Goal: Information Seeking & Learning: Learn about a topic

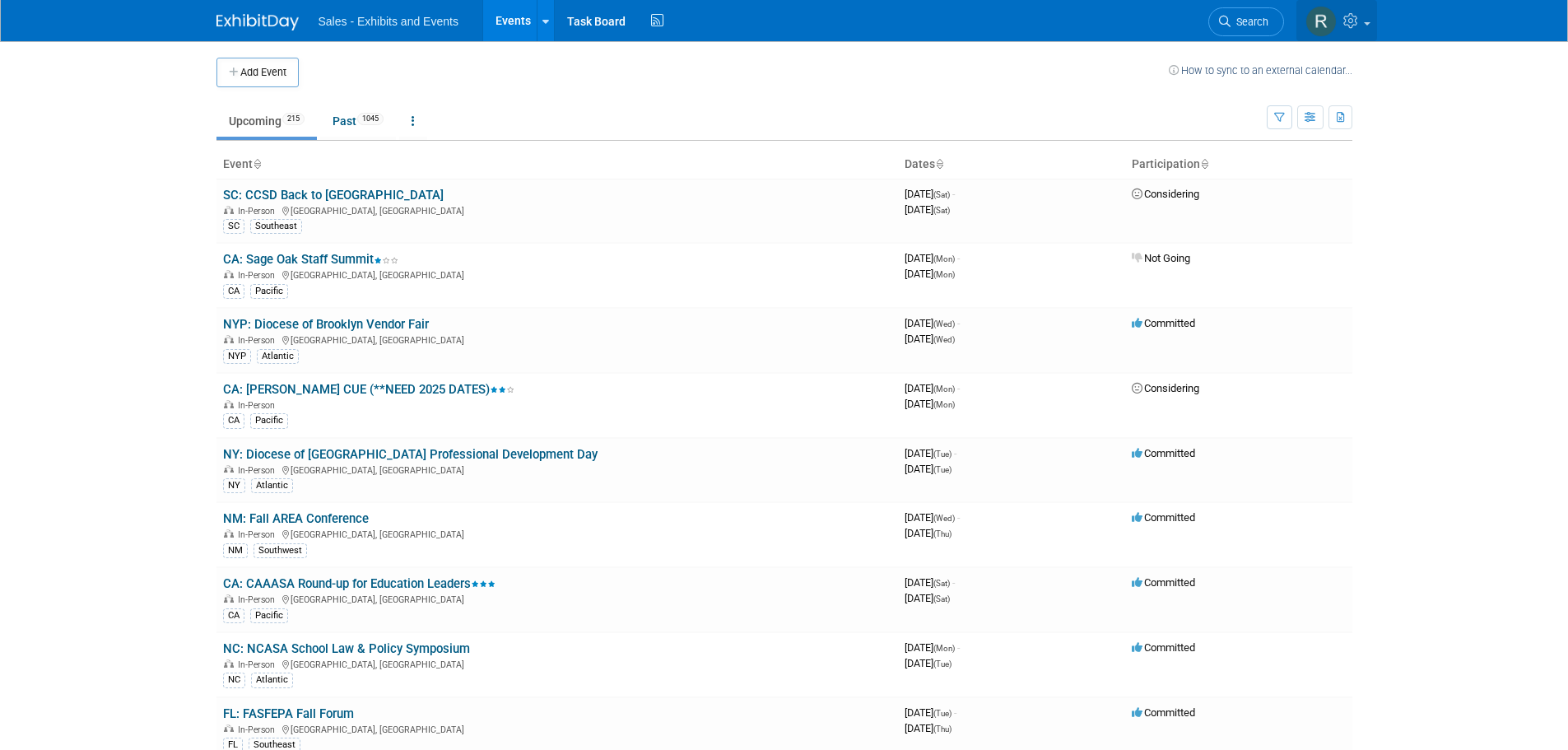
click at [1335, 22] on img at bounding box center [1321, 21] width 31 height 31
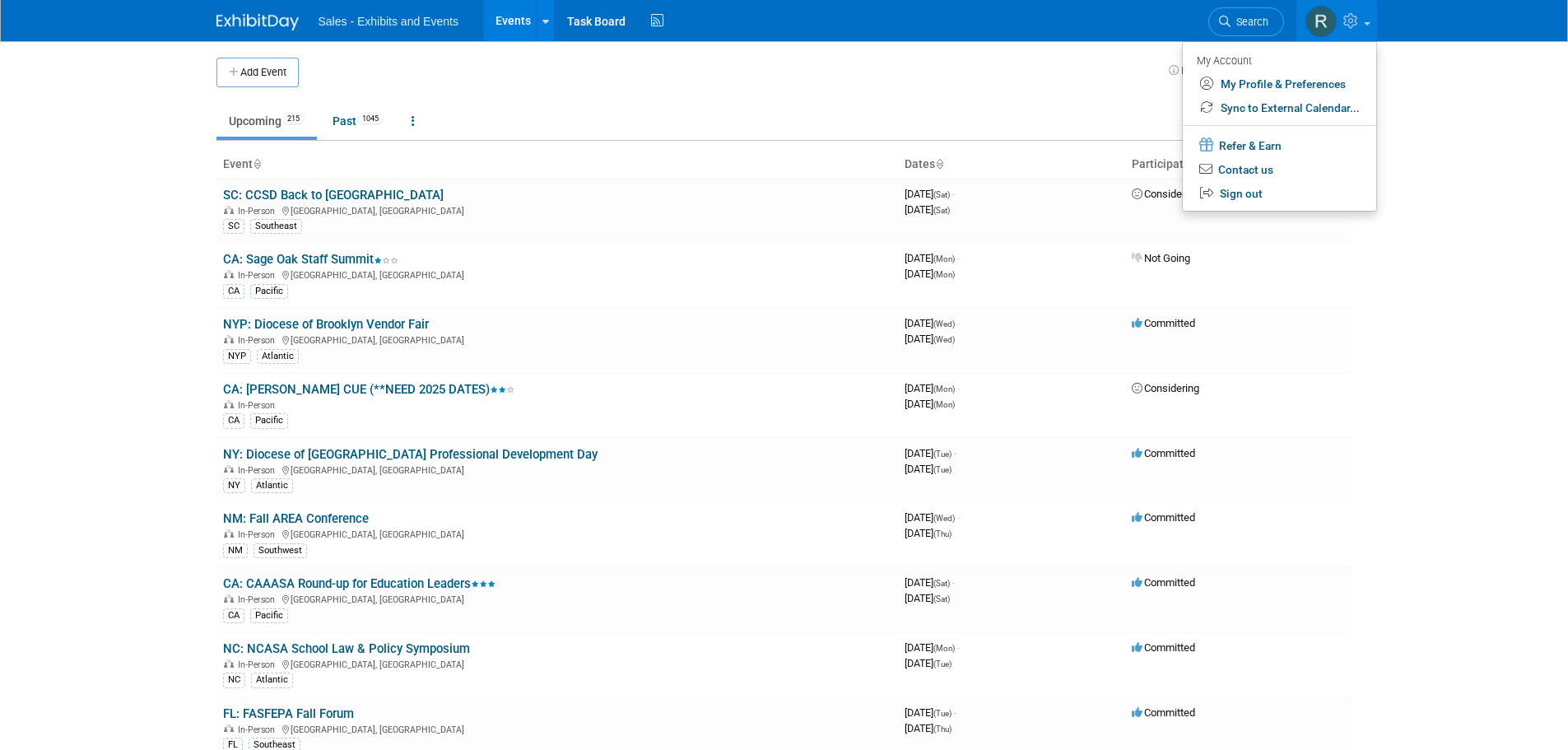
click at [891, 96] on td "Upcoming 215 Past 1045 All Events 1260 Past and Upcoming Grouped Annually Event…" at bounding box center [742, 114] width 1051 height 53
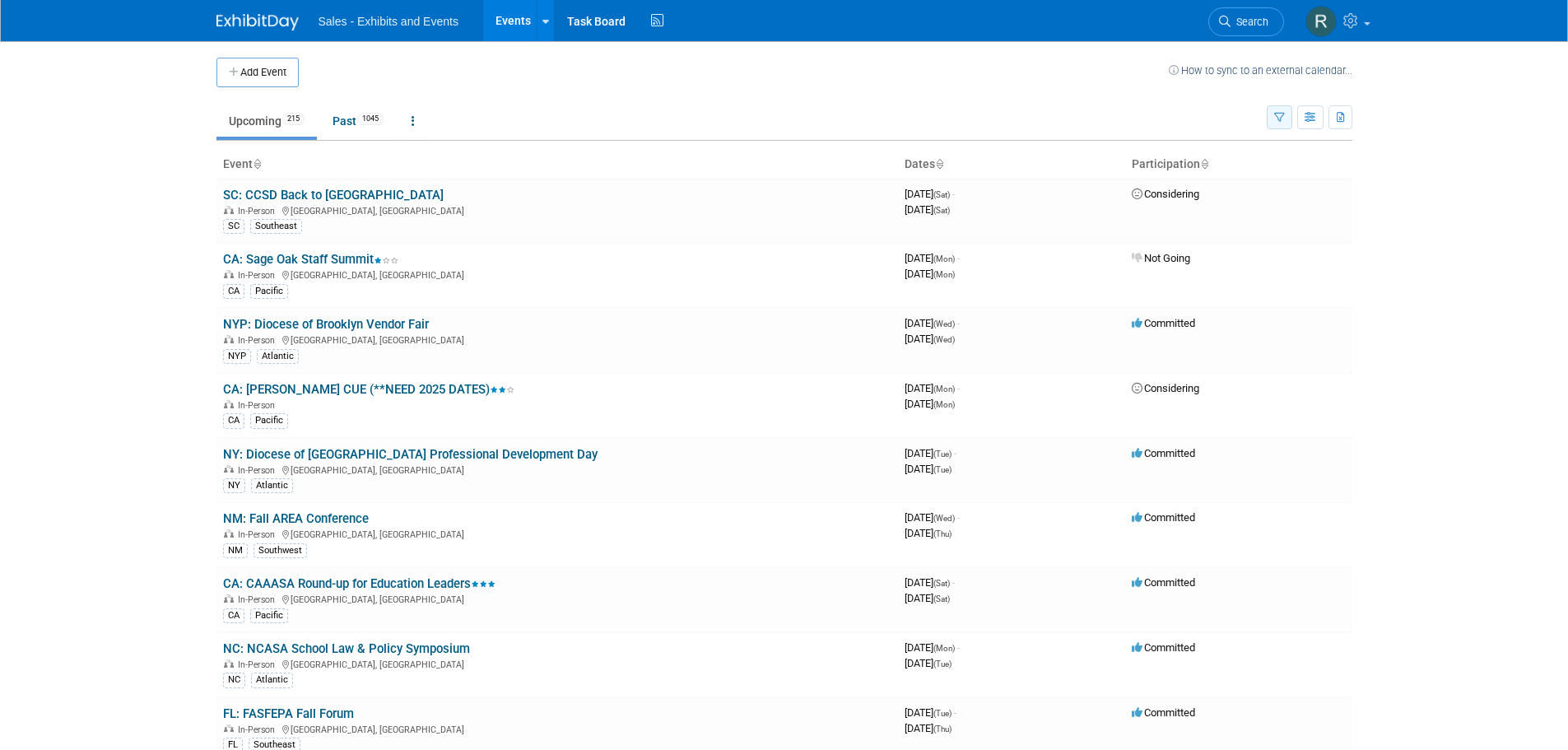
click at [1277, 124] on button "button" at bounding box center [1279, 117] width 26 height 24
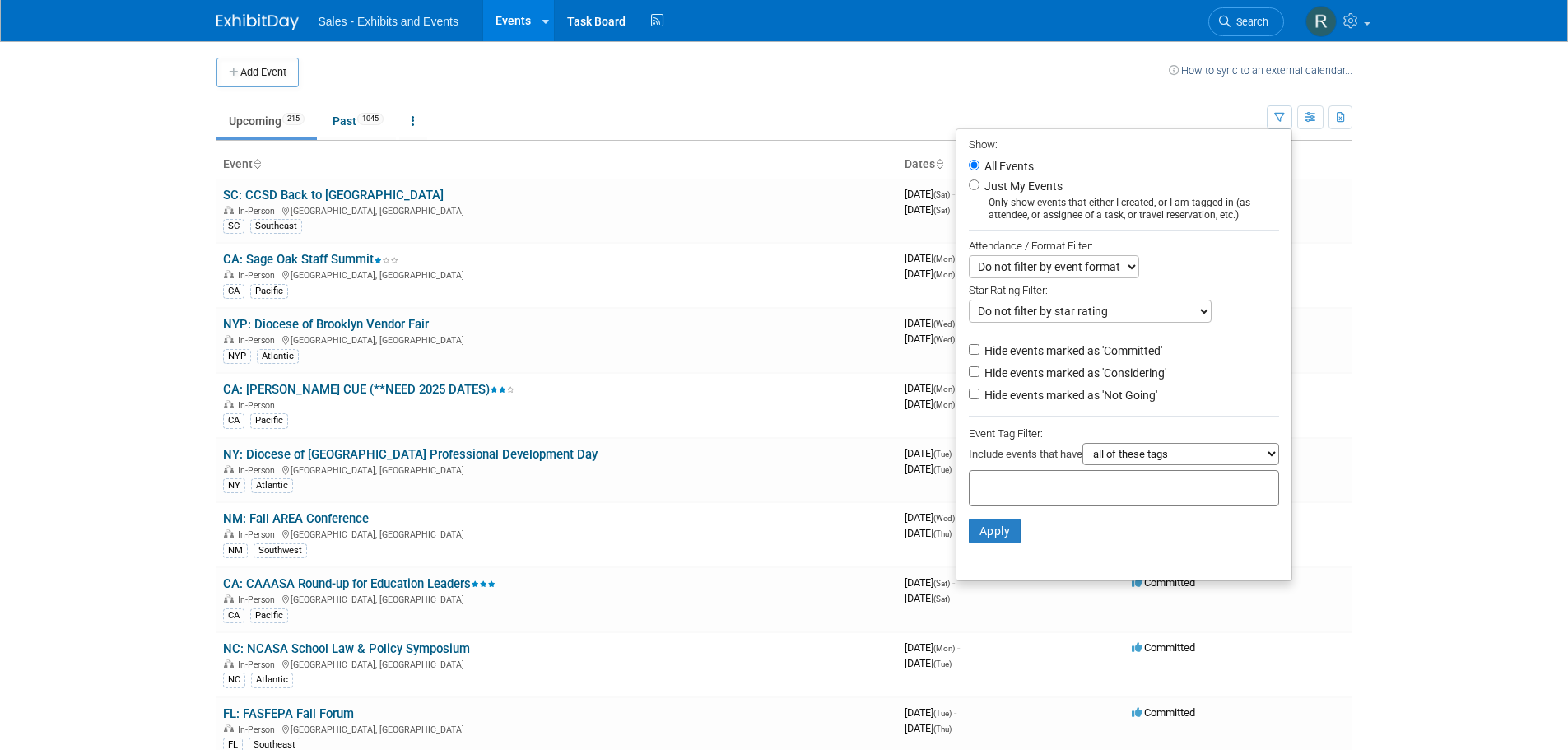
click at [967, 191] on li "Just My Events Only show events that either I created, or I am tagged in (as at…" at bounding box center [1124, 199] width 335 height 46
click at [969, 182] on input "Just My Events" at bounding box center [974, 184] width 10 height 10
radio input "true"
click at [981, 537] on button "Apply" at bounding box center [995, 530] width 52 height 25
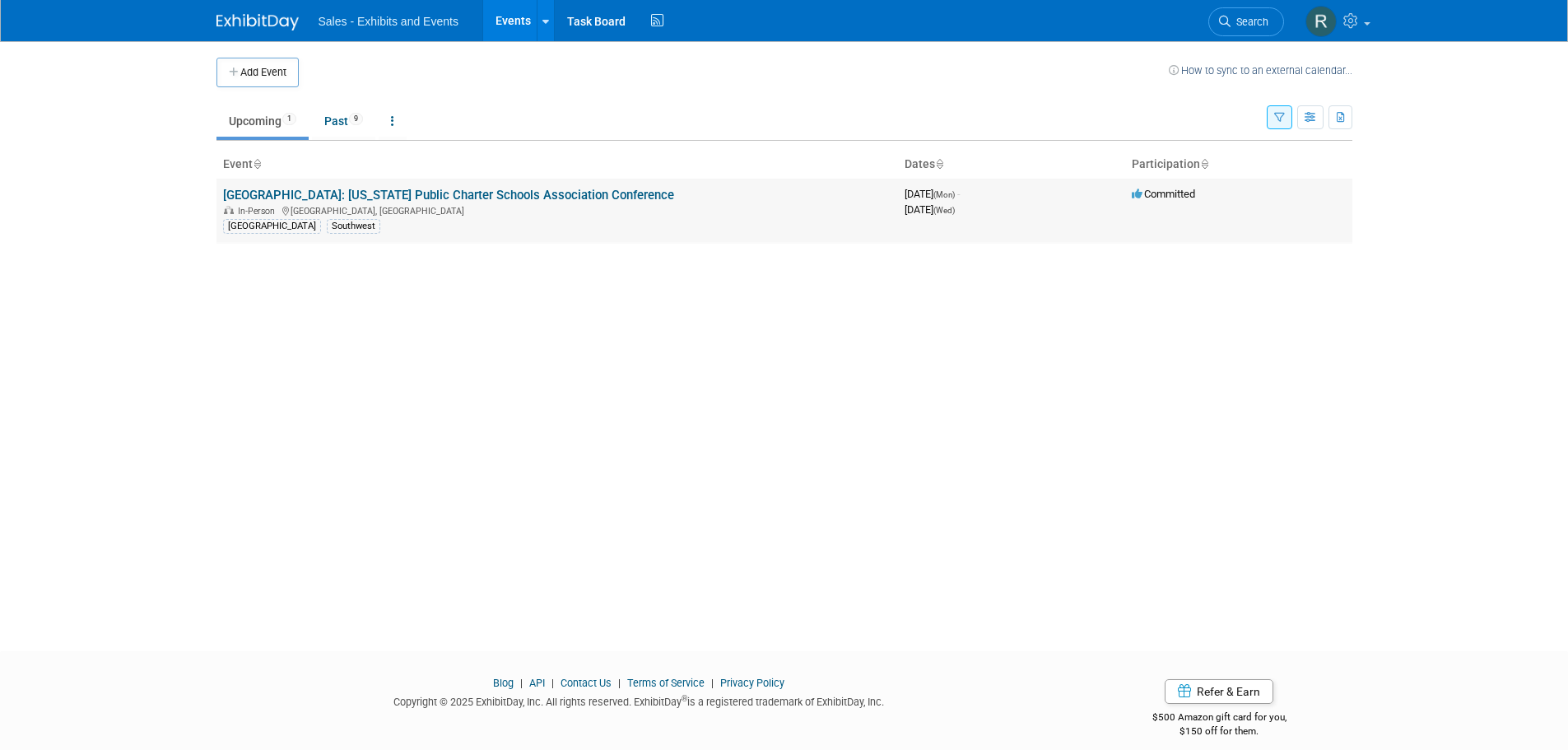
click at [385, 191] on link "[GEOGRAPHIC_DATA]: [US_STATE] Public Charter Schools Association Conference" at bounding box center [449, 195] width 451 height 15
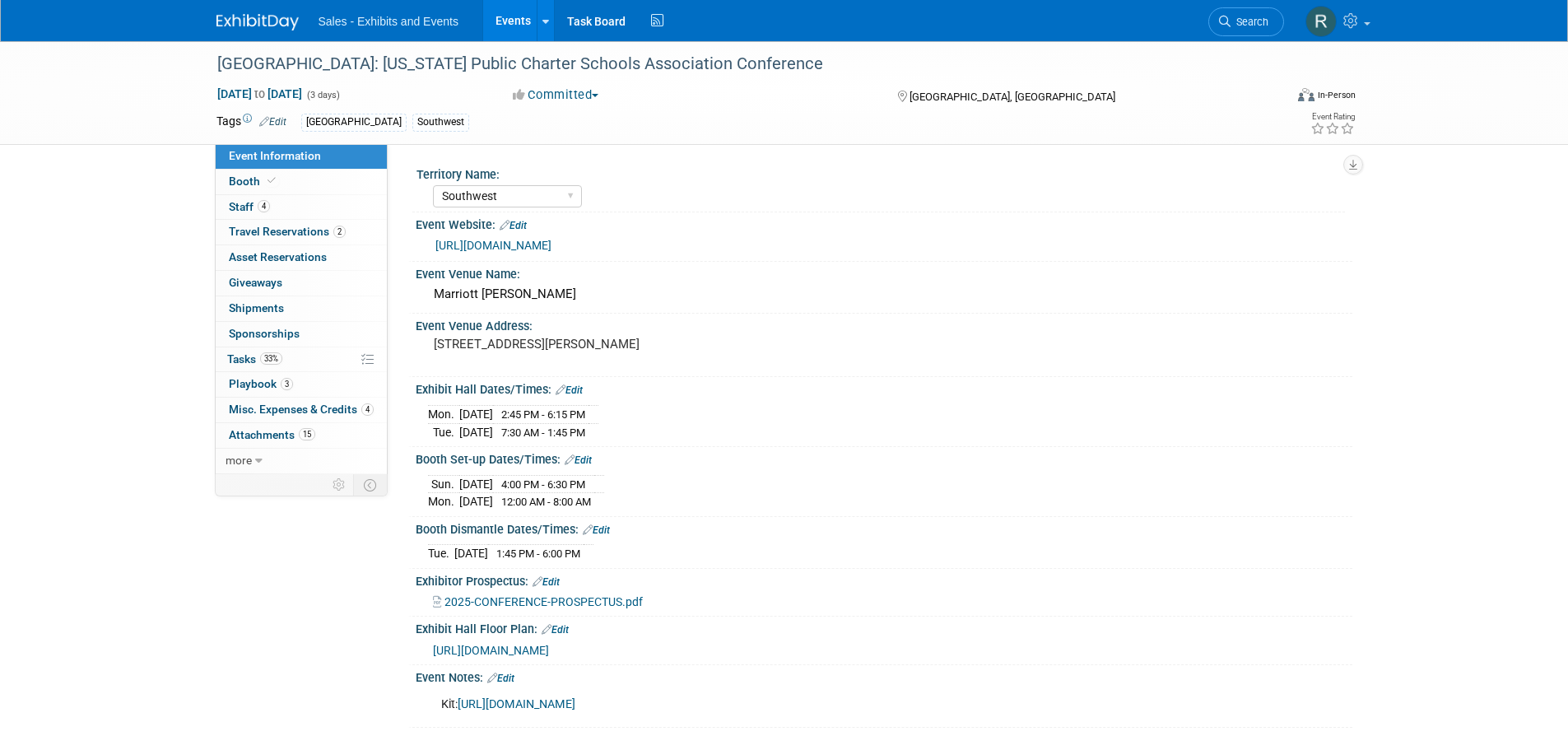
select select "Southwest"
click at [257, 253] on span "Asset Reservations 0" at bounding box center [278, 257] width 98 height 13
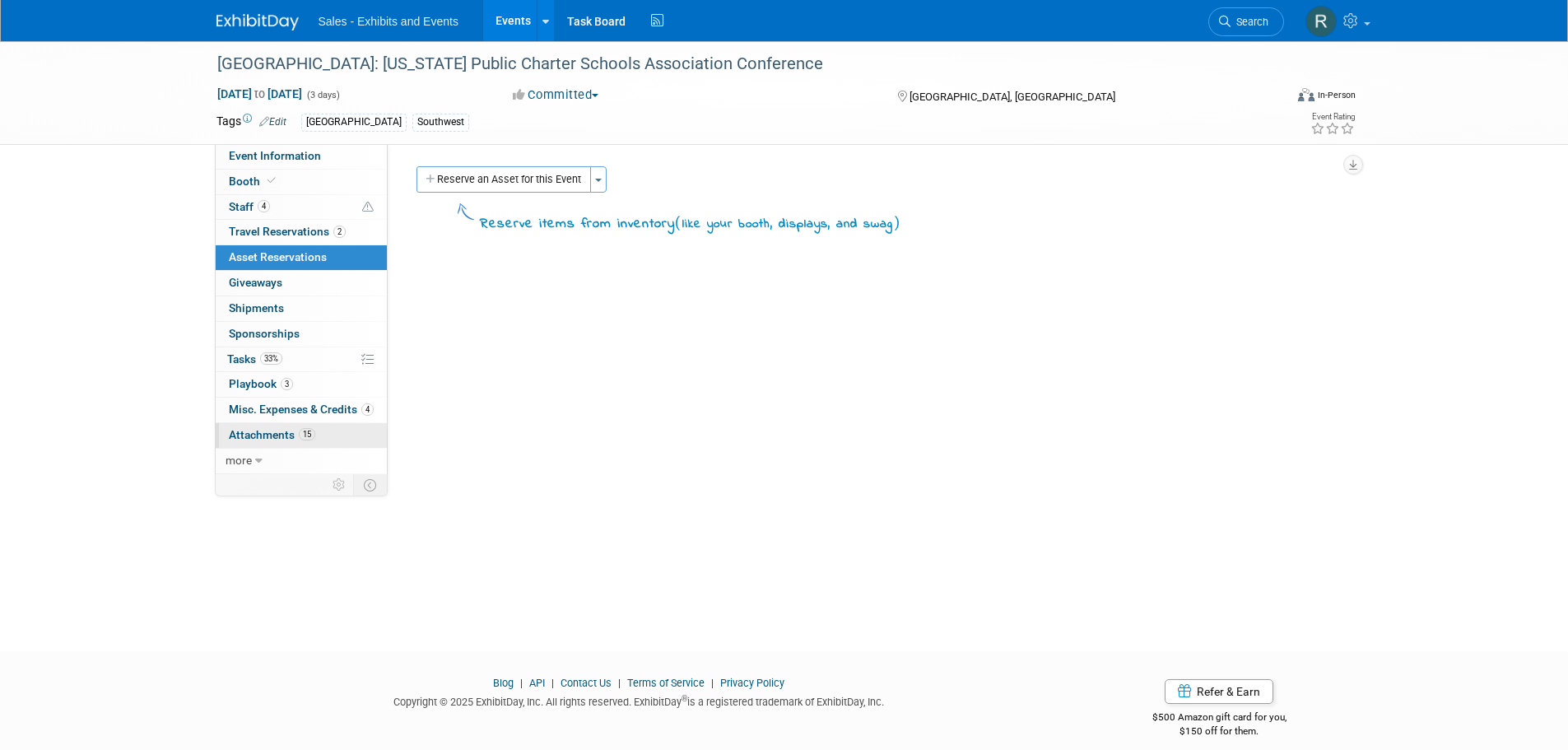
click at [257, 435] on span "Attachments 15" at bounding box center [272, 434] width 87 height 13
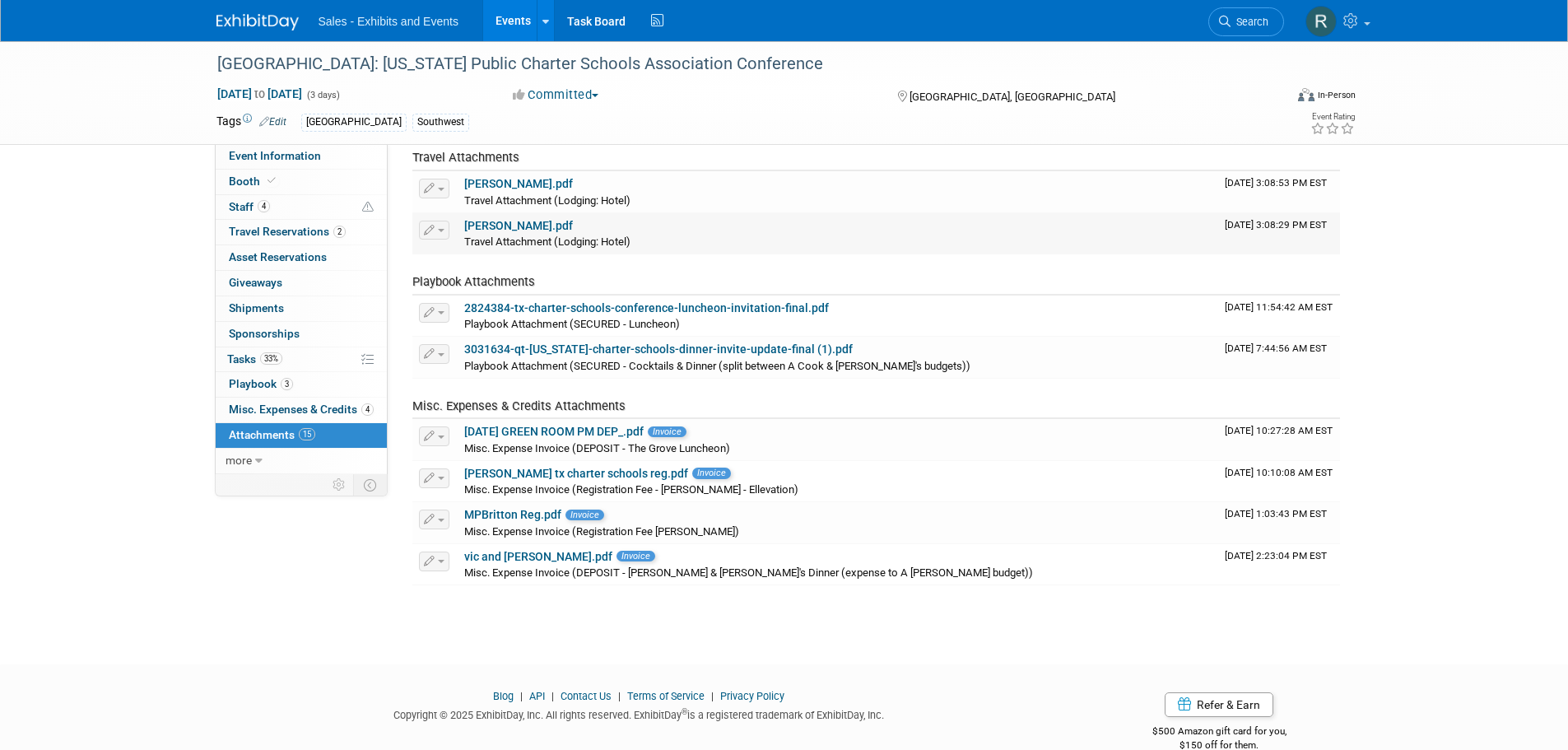
scroll to position [556, 0]
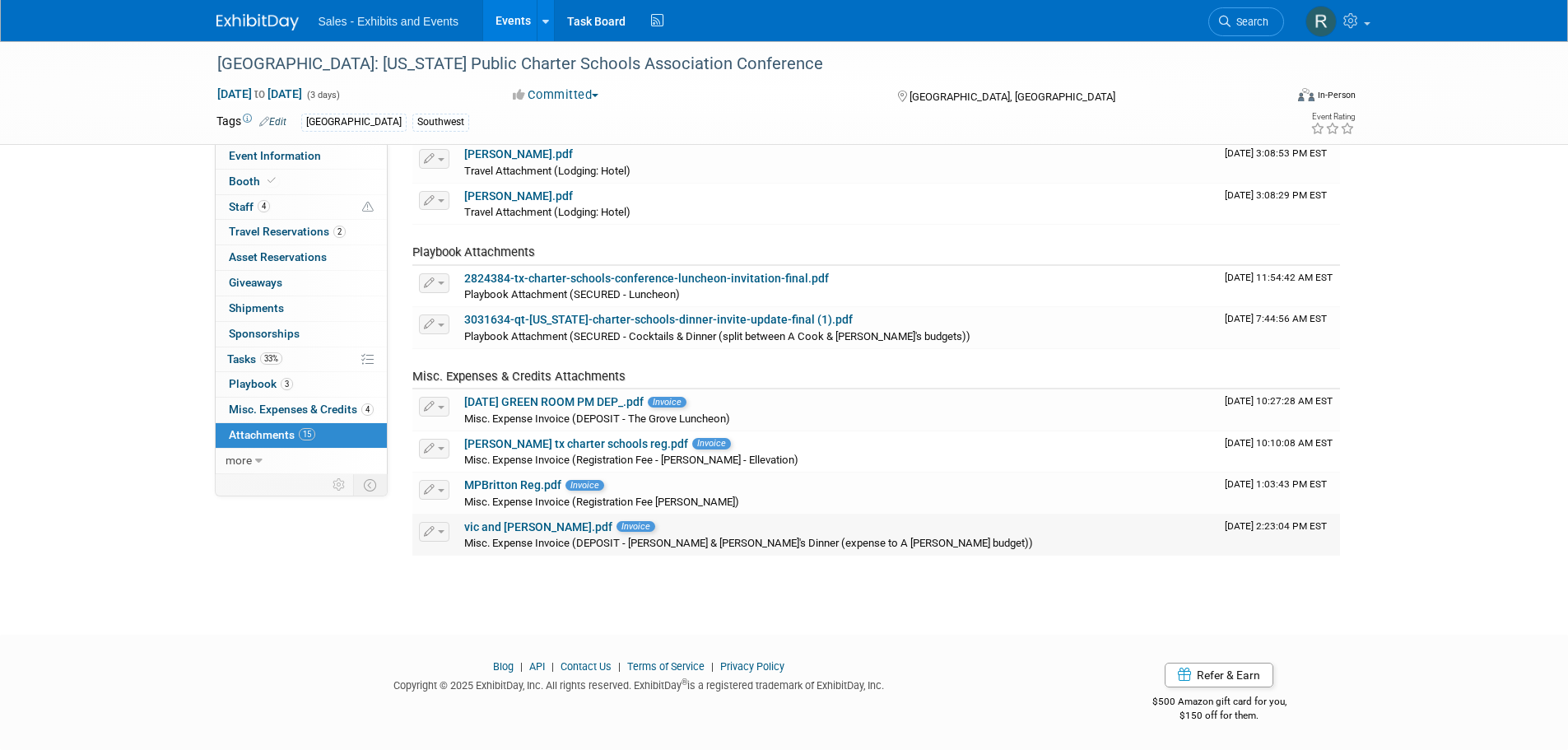
click at [525, 530] on link "vic and anthony dep.pdf" at bounding box center [538, 527] width 148 height 13
click at [538, 320] on link "3031634-qt-texas-charter-schools-dinner-invite-update-final (1).pdf" at bounding box center [658, 319] width 389 height 13
